Goal: Contribute content

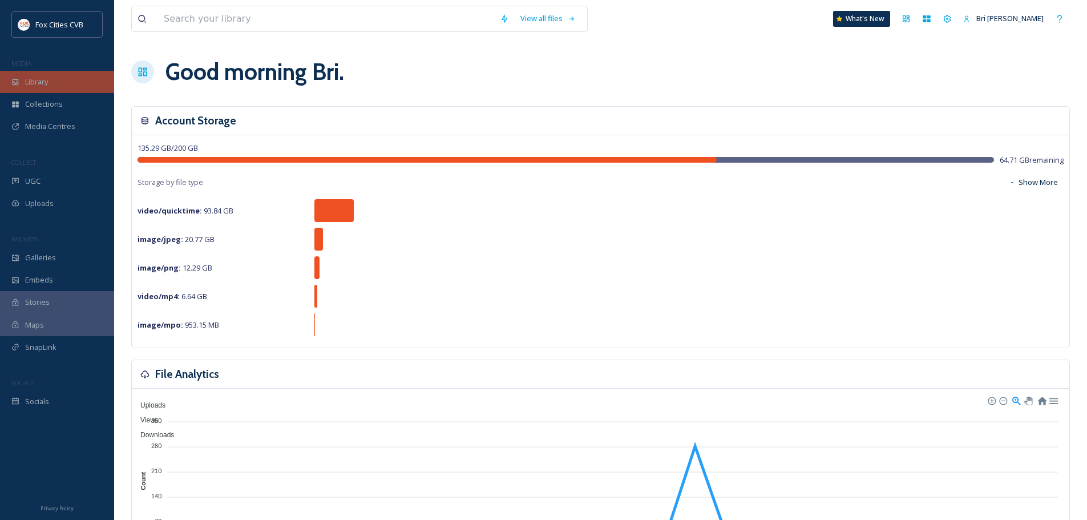
click at [65, 85] on div "Library" at bounding box center [57, 82] width 114 height 22
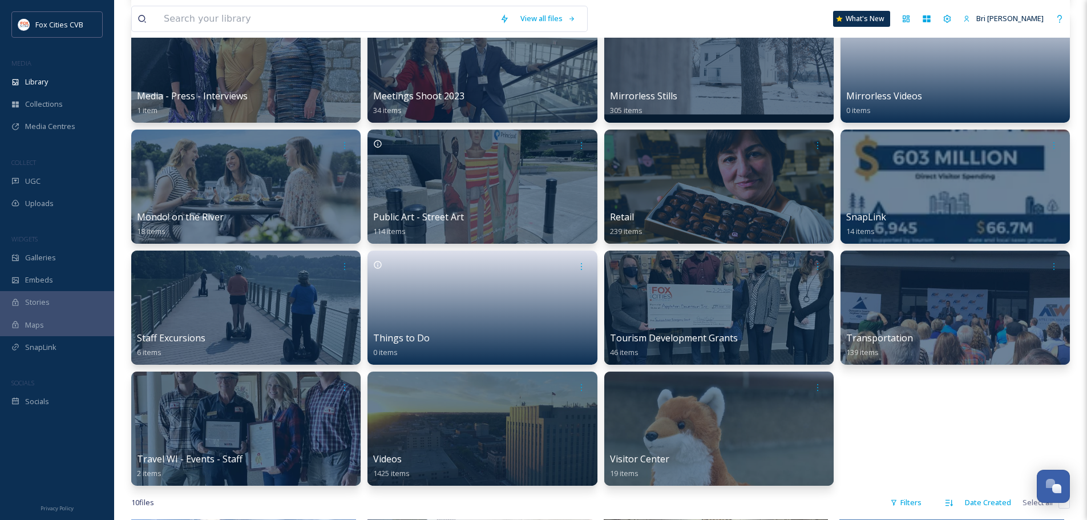
scroll to position [457, 0]
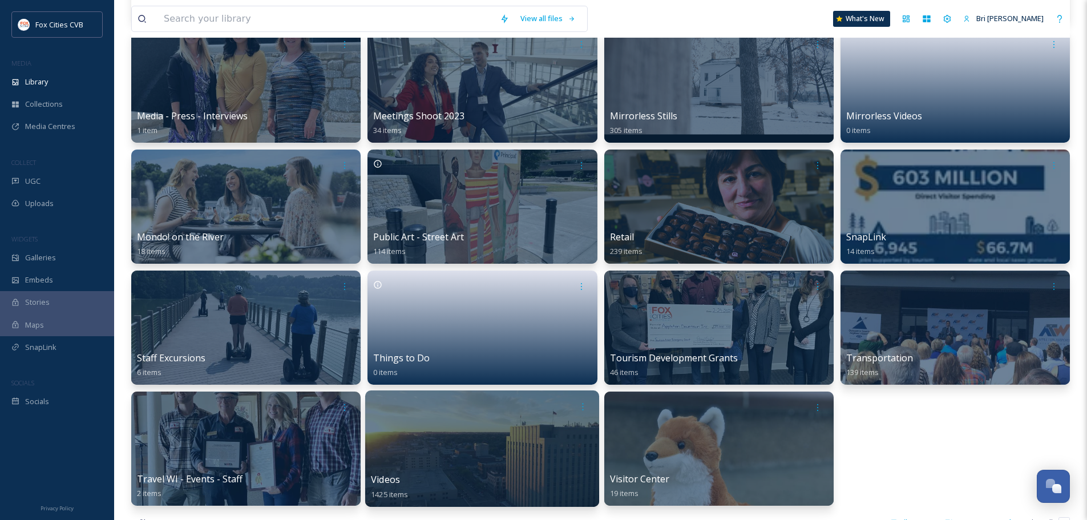
click at [518, 411] on div at bounding box center [482, 406] width 223 height 21
click at [538, 417] on div "Videos 1425 items" at bounding box center [482, 448] width 234 height 116
click at [486, 432] on div at bounding box center [482, 448] width 234 height 116
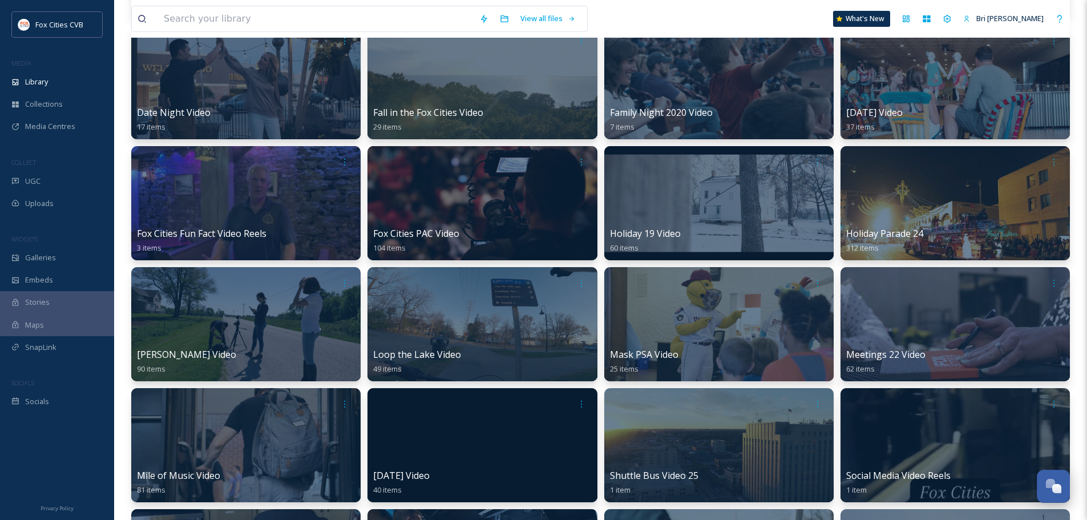
scroll to position [228, 0]
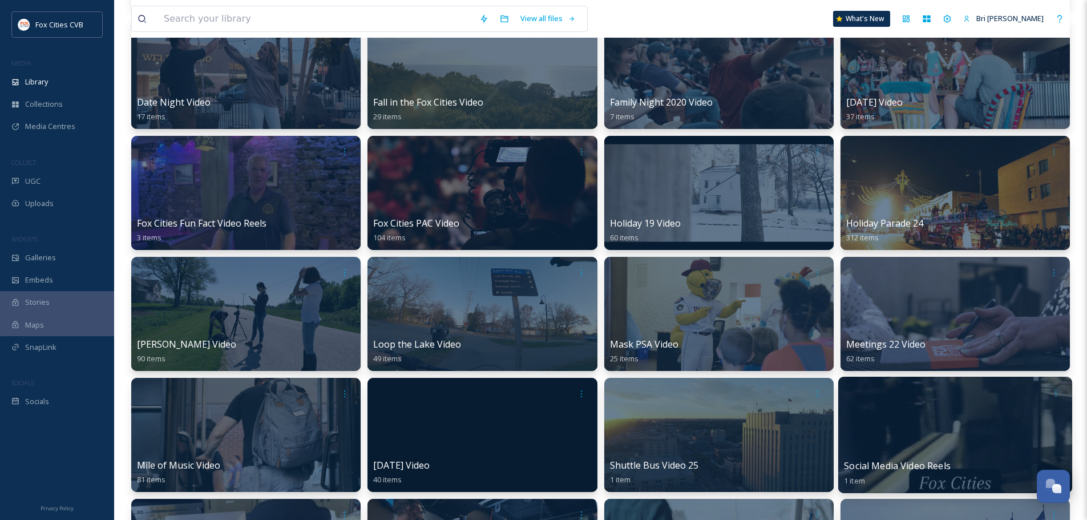
click at [918, 432] on div at bounding box center [956, 435] width 234 height 116
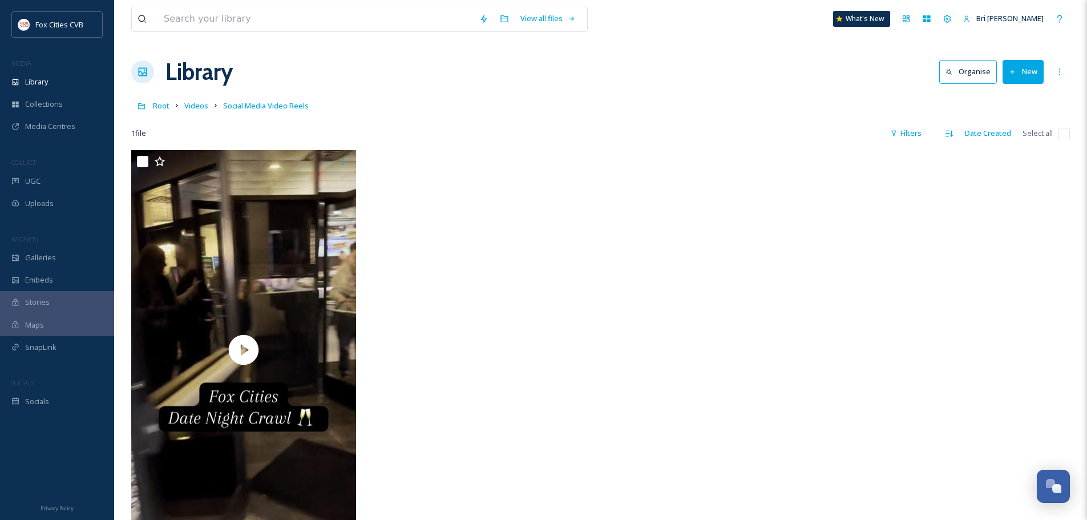
click at [1012, 72] on icon at bounding box center [1012, 71] width 7 height 7
click at [1014, 104] on div "File Upload" at bounding box center [1011, 98] width 65 height 22
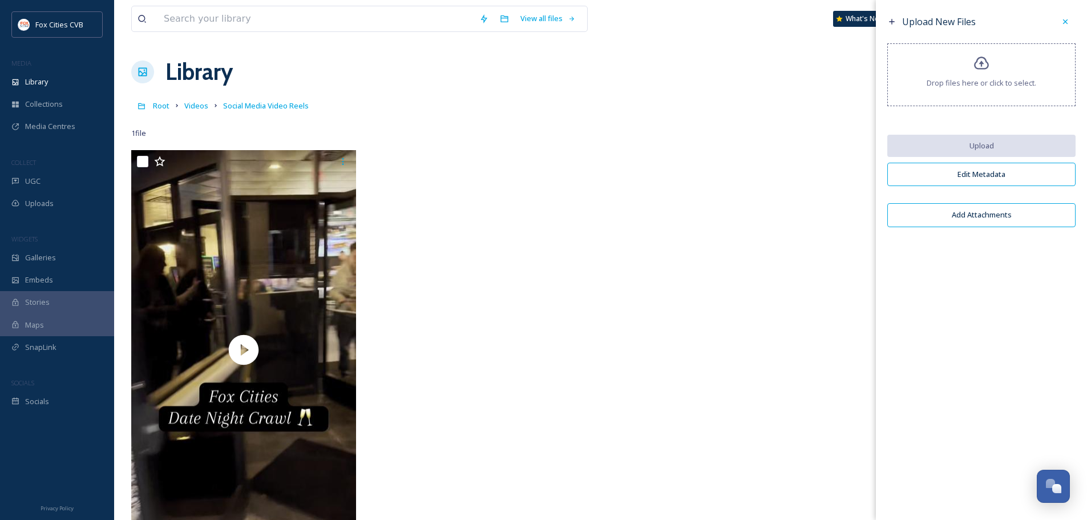
click at [1002, 76] on div "Drop files here or click to select." at bounding box center [982, 74] width 188 height 63
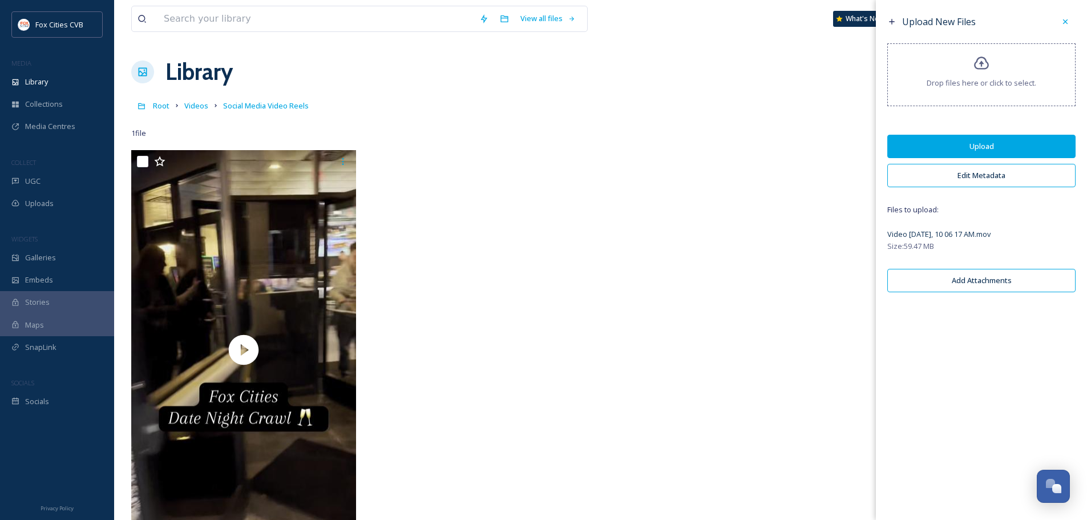
click at [972, 150] on button "Upload" at bounding box center [982, 146] width 188 height 23
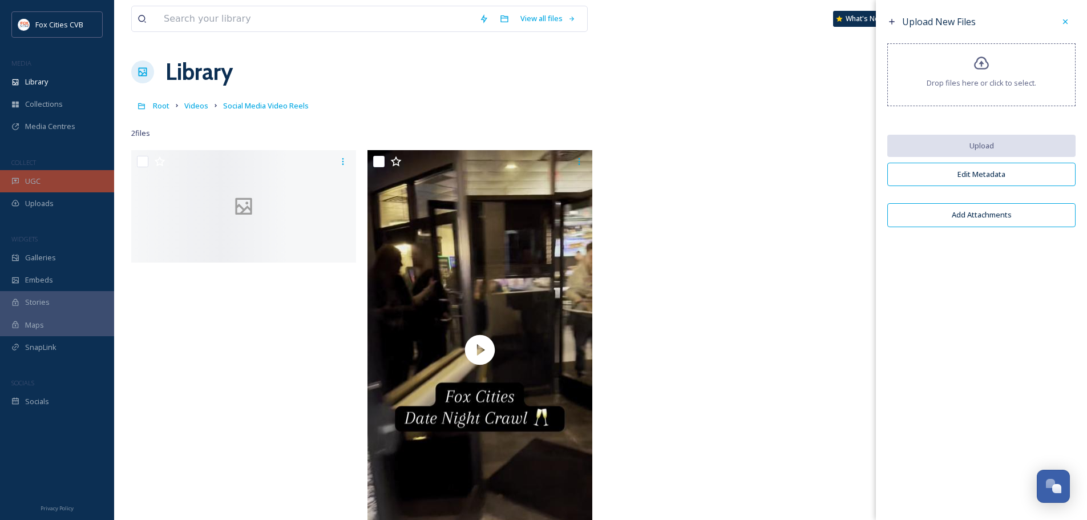
click at [61, 182] on div "UGC" at bounding box center [57, 181] width 114 height 22
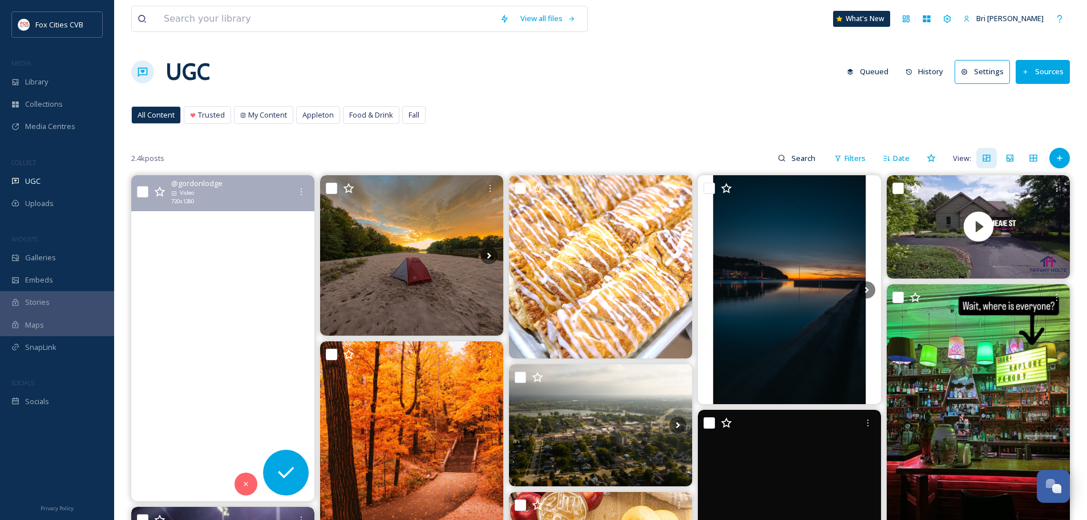
click at [163, 295] on video "Sunsets. Amazing food. Friendly service.\aJoin us at Top Deck this evening—bar …" at bounding box center [222, 338] width 183 height 326
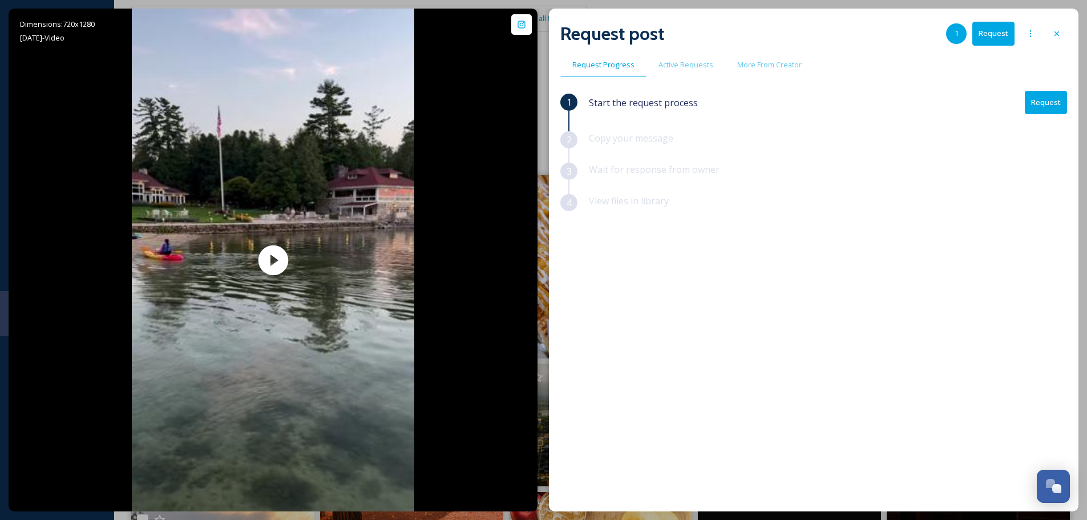
click at [1061, 34] on icon at bounding box center [1057, 33] width 9 height 9
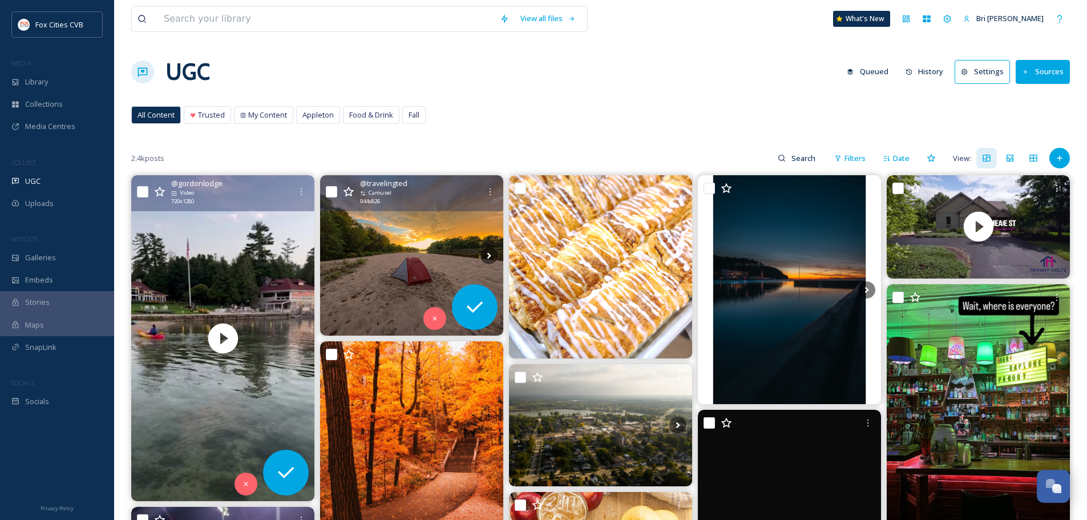
click at [405, 271] on img at bounding box center [411, 255] width 183 height 160
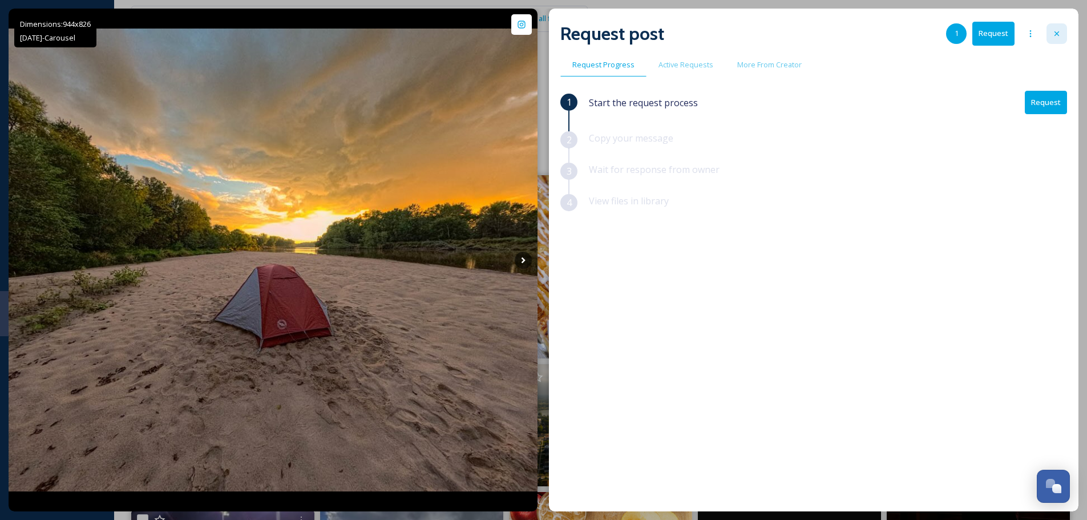
click at [1054, 35] on icon at bounding box center [1057, 33] width 9 height 9
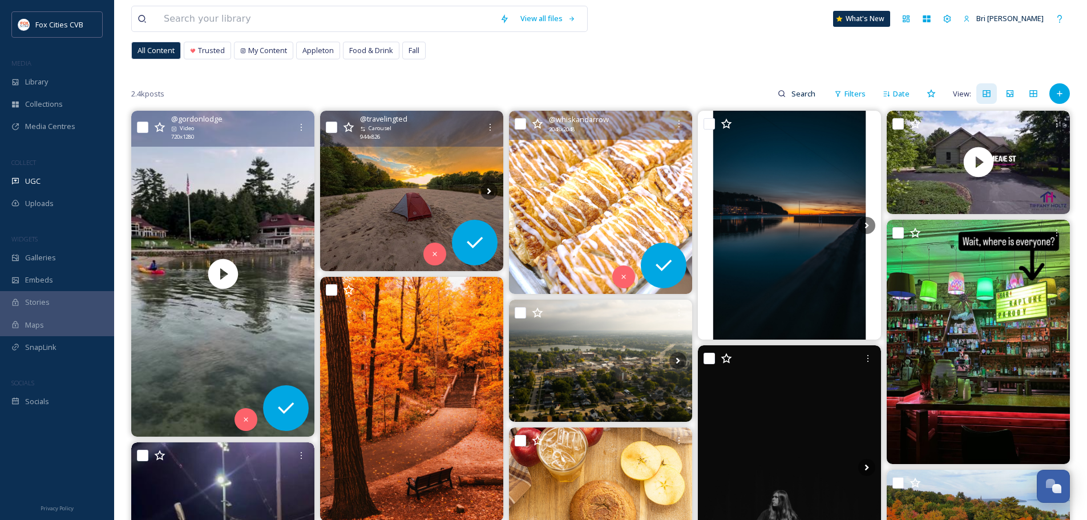
scroll to position [114, 0]
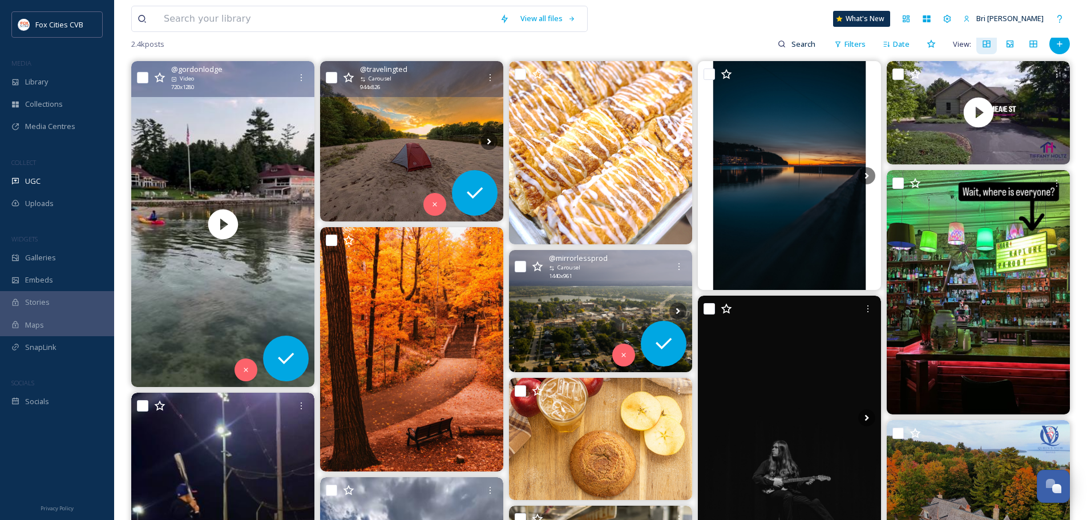
click at [533, 263] on icon at bounding box center [537, 266] width 11 height 11
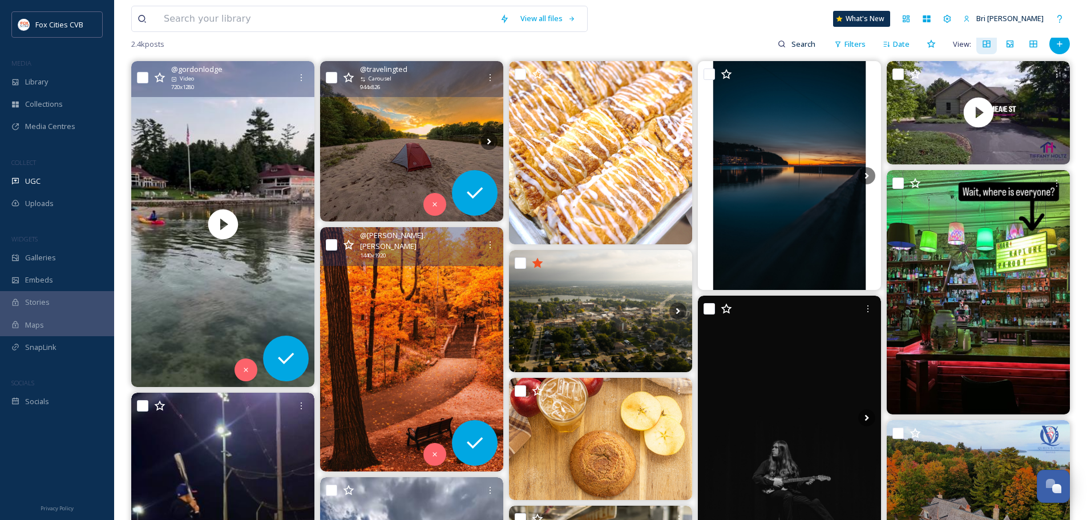
click at [434, 279] on img at bounding box center [411, 349] width 183 height 244
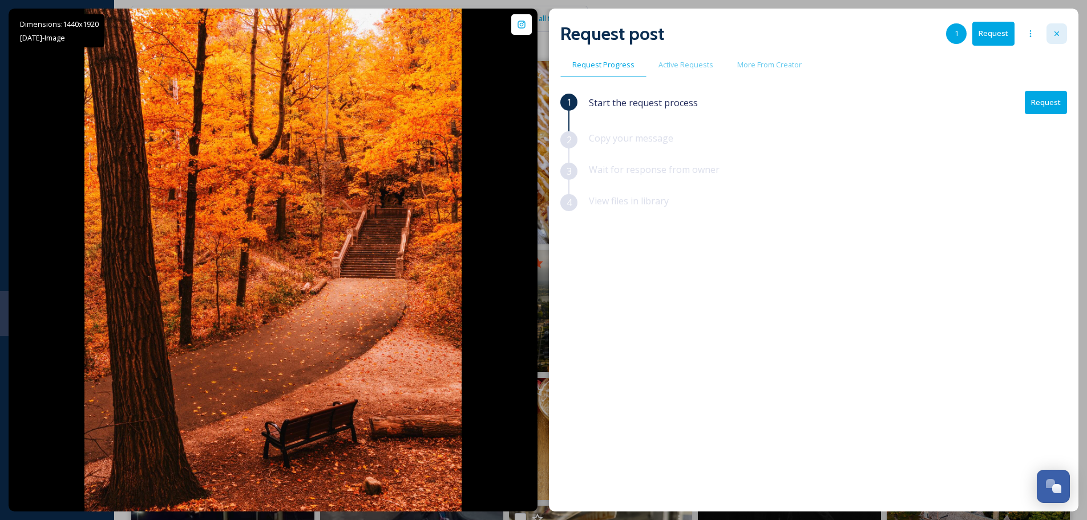
click at [1057, 35] on icon at bounding box center [1057, 33] width 9 height 9
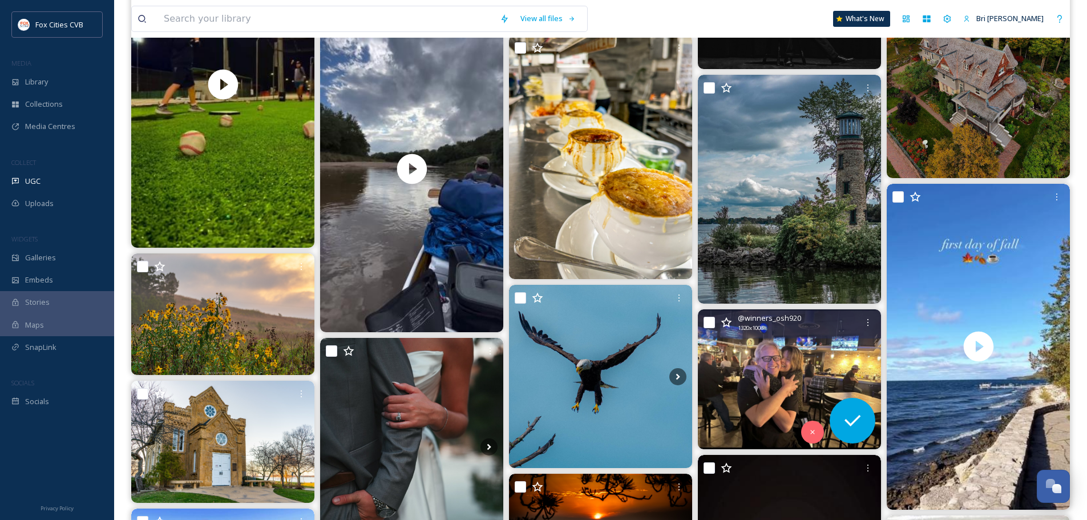
scroll to position [685, 0]
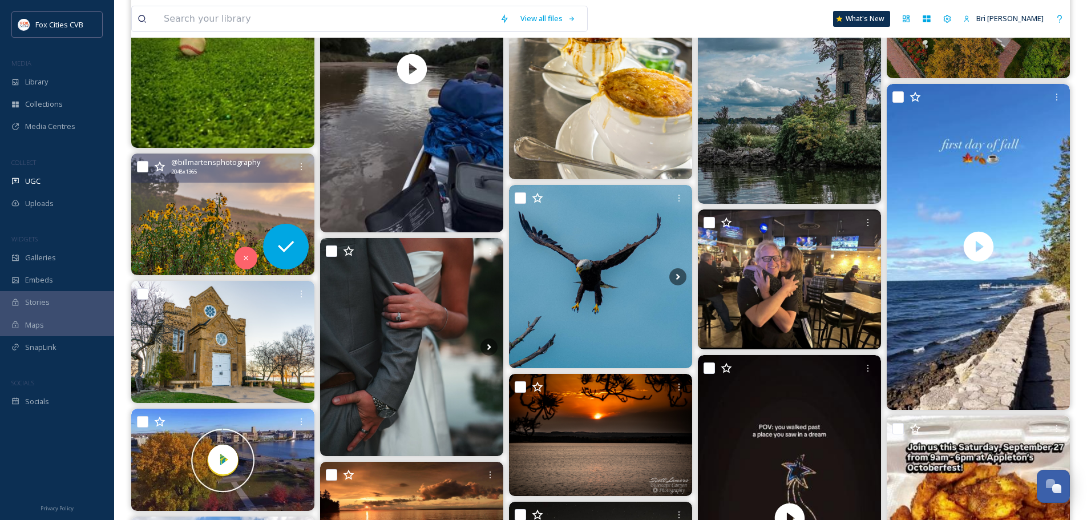
click at [243, 211] on img at bounding box center [222, 215] width 183 height 122
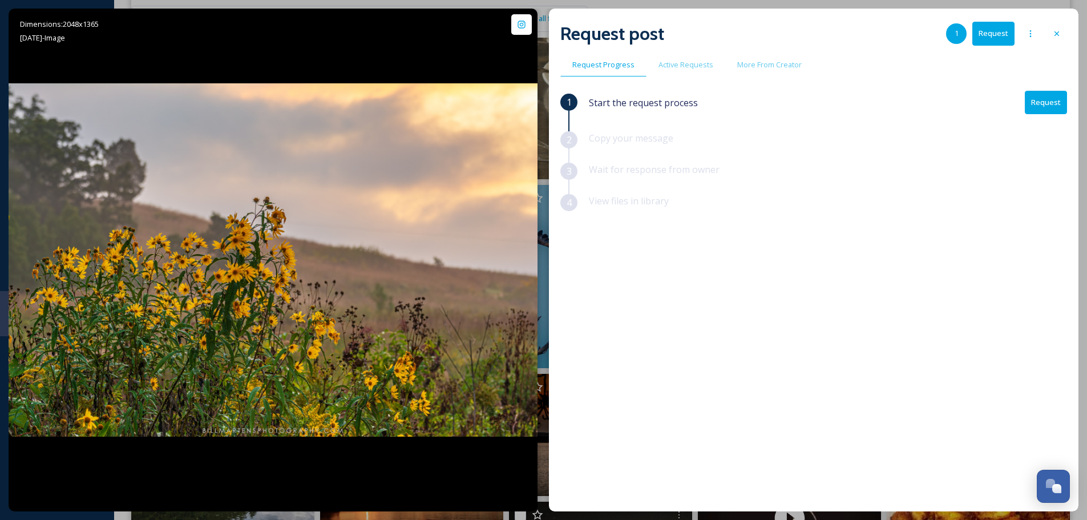
click at [1057, 34] on icon at bounding box center [1057, 33] width 9 height 9
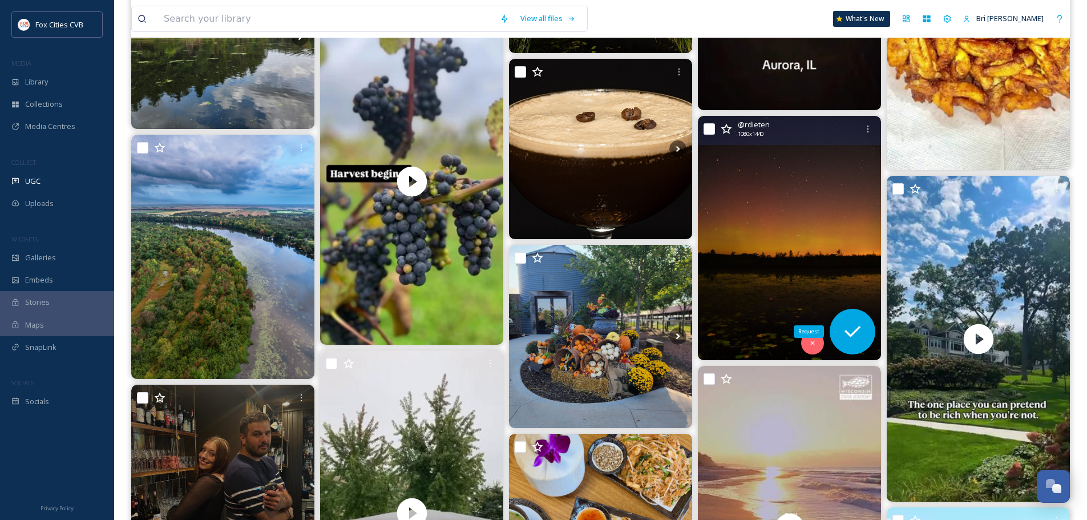
scroll to position [1427, 0]
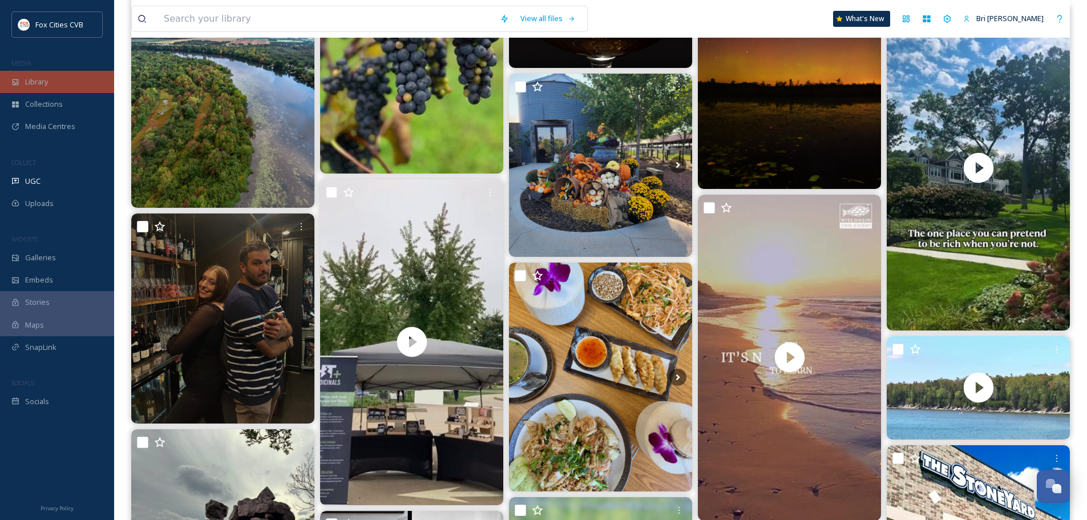
click at [50, 82] on div "Library" at bounding box center [57, 82] width 114 height 22
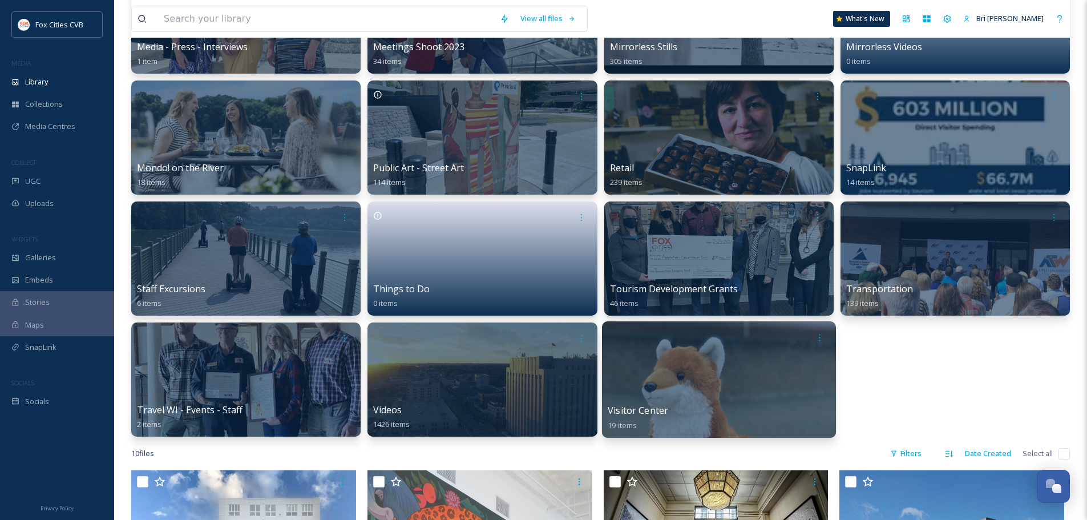
scroll to position [571, 0]
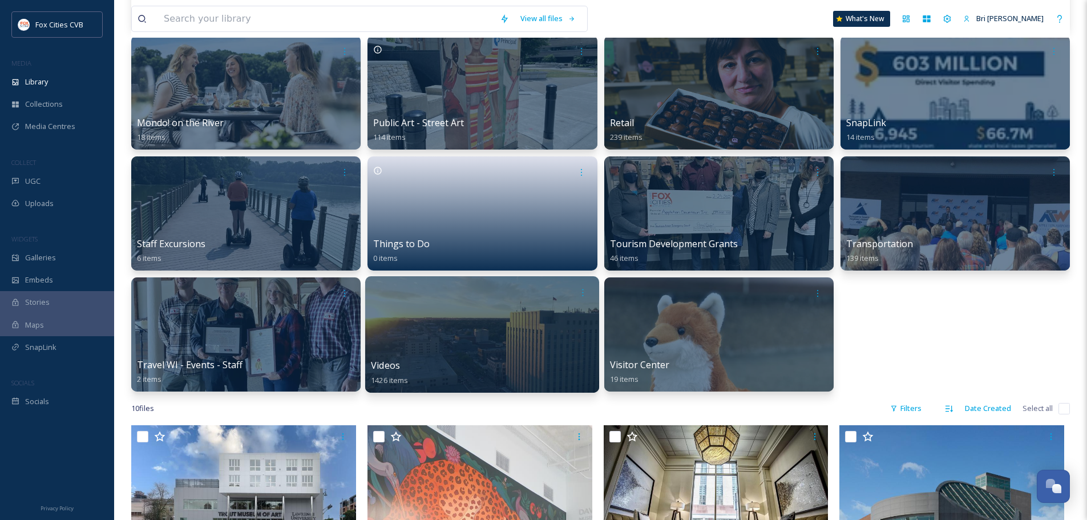
click at [521, 349] on div at bounding box center [482, 334] width 234 height 116
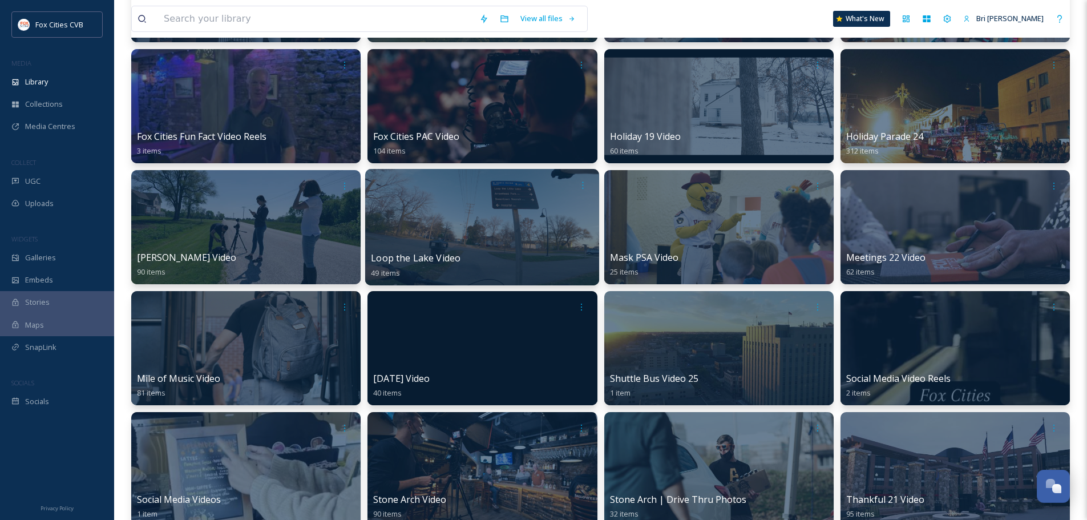
scroll to position [342, 0]
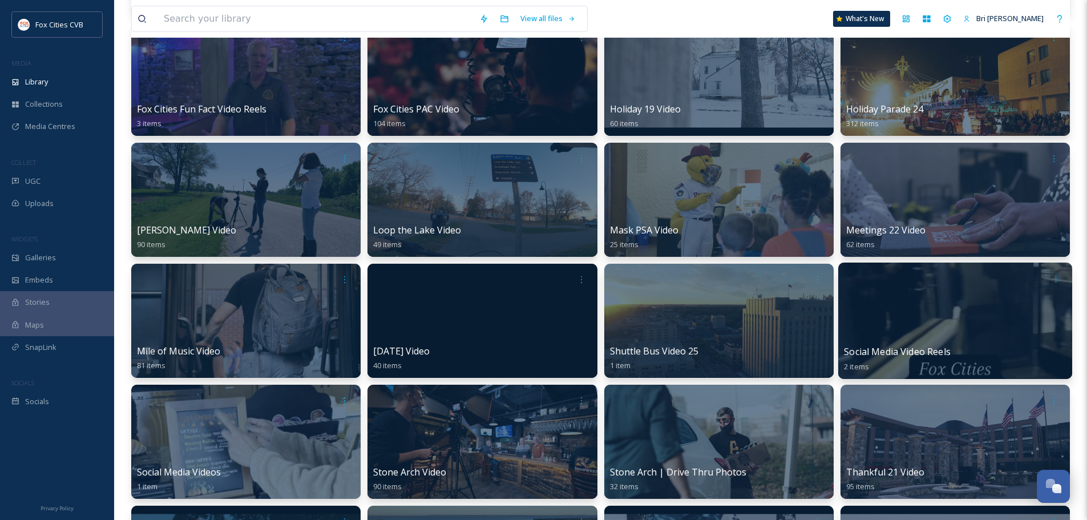
click at [907, 297] on div at bounding box center [956, 321] width 234 height 116
